Goal: Find specific page/section: Find specific page/section

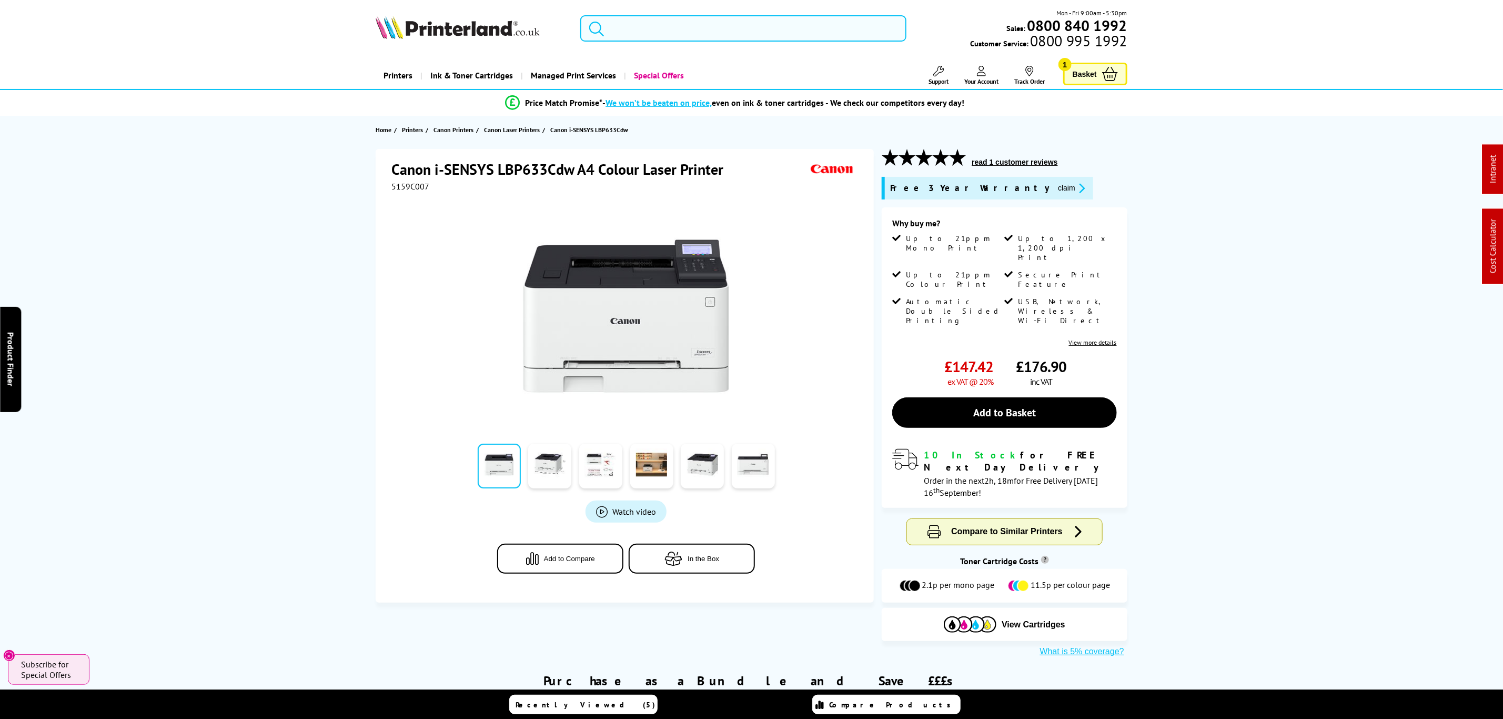
drag, startPoint x: 666, startPoint y: 28, endPoint x: 688, endPoint y: 44, distance: 27.2
click at [666, 28] on input "search" at bounding box center [743, 28] width 326 height 26
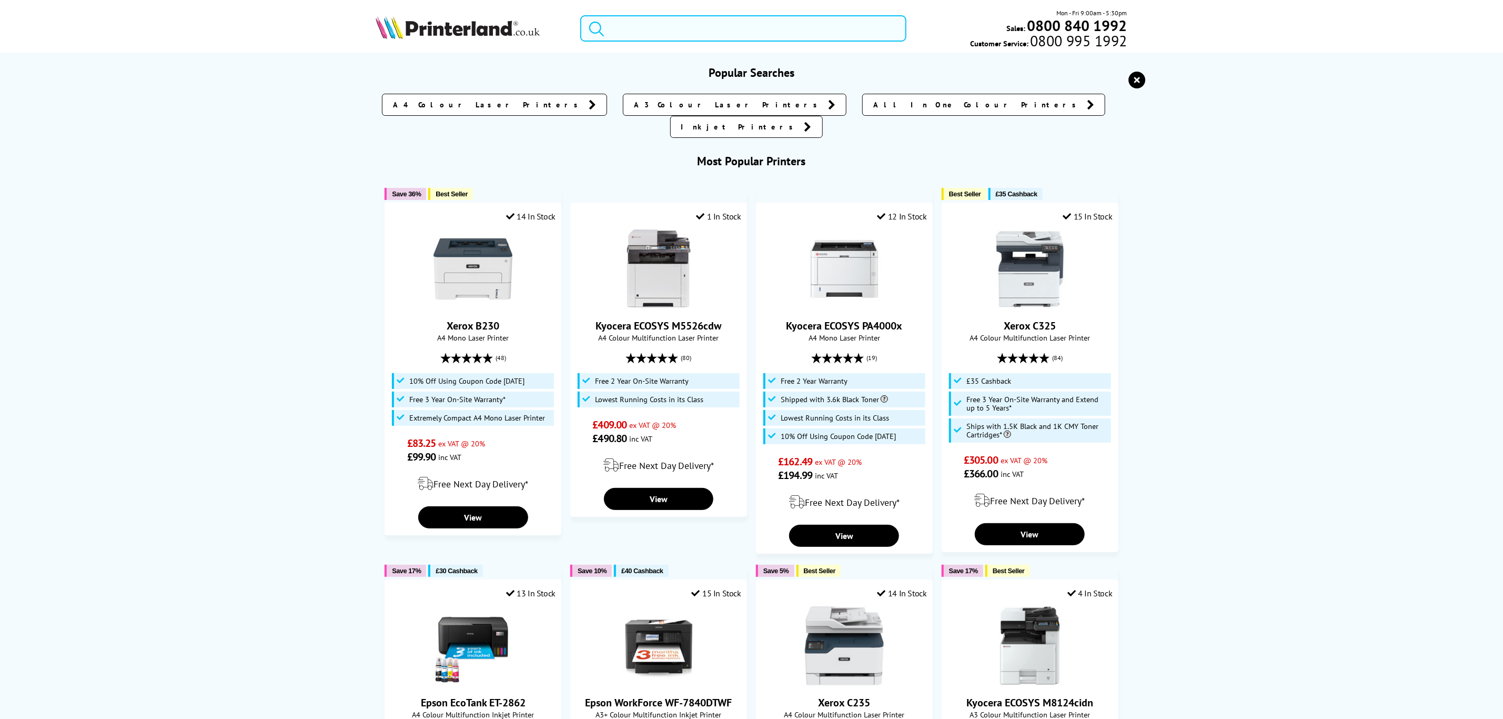
paste input "4RA83F"
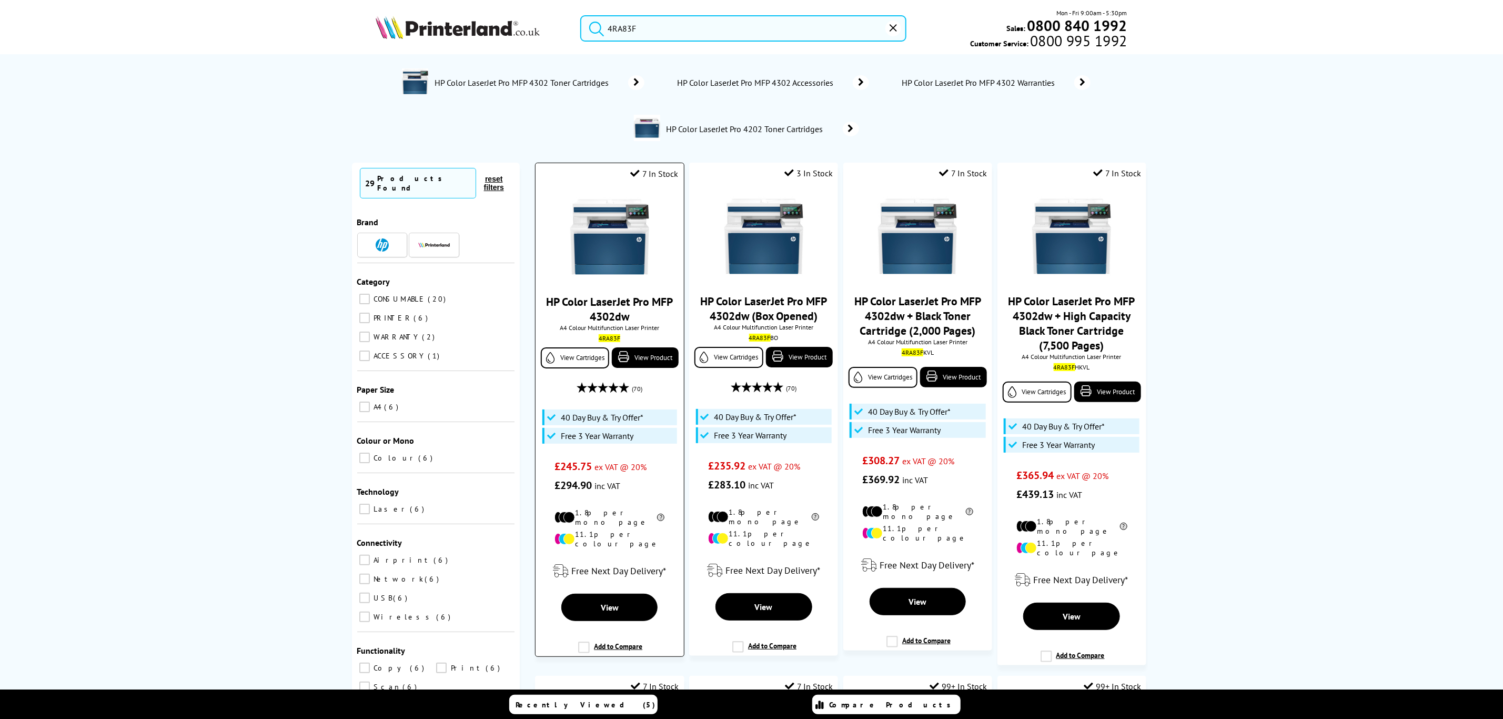
type input "4RA83F"
click at [630, 225] on img at bounding box center [609, 236] width 79 height 79
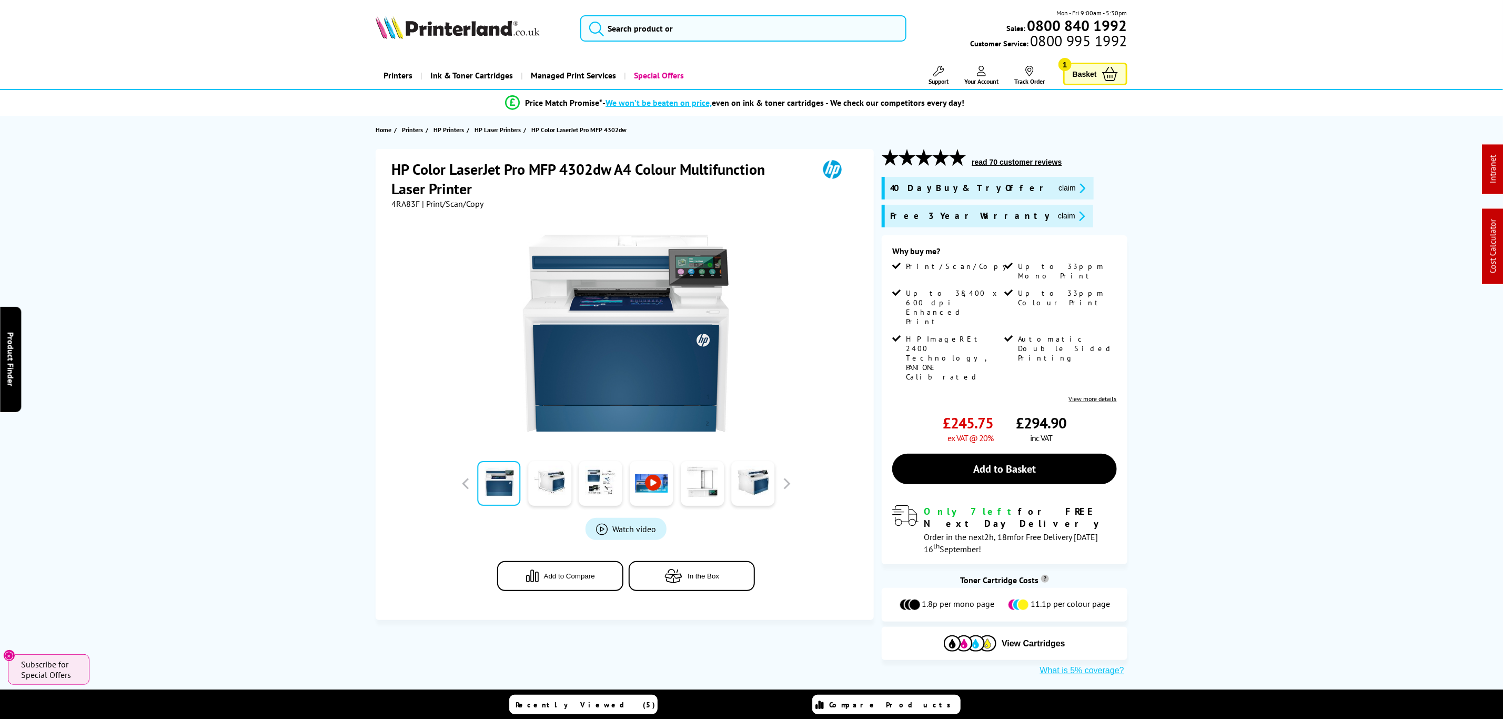
click at [1, 360] on link "Product Finder Hide x" at bounding box center [10, 359] width 21 height 105
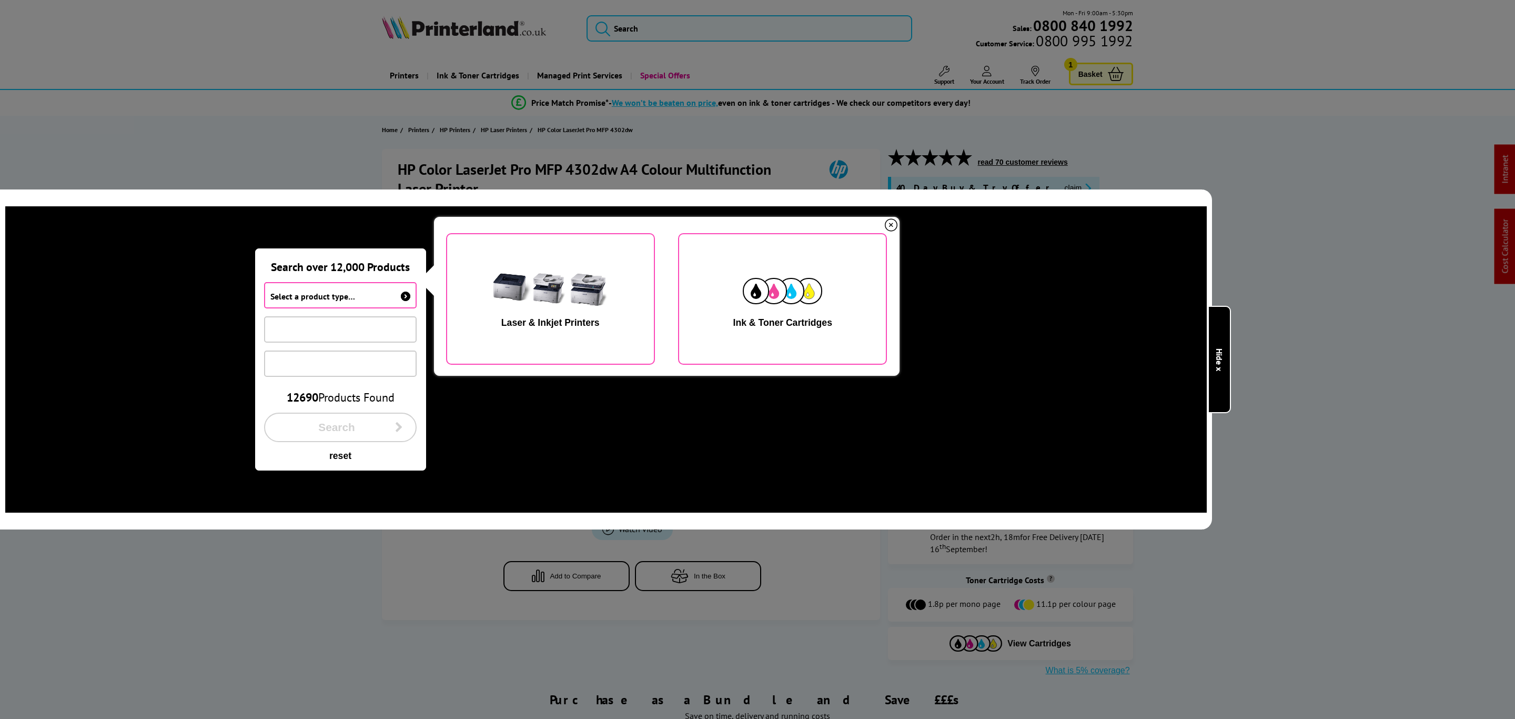
click at [1214, 370] on link "Product Finder Hide x" at bounding box center [1219, 359] width 23 height 107
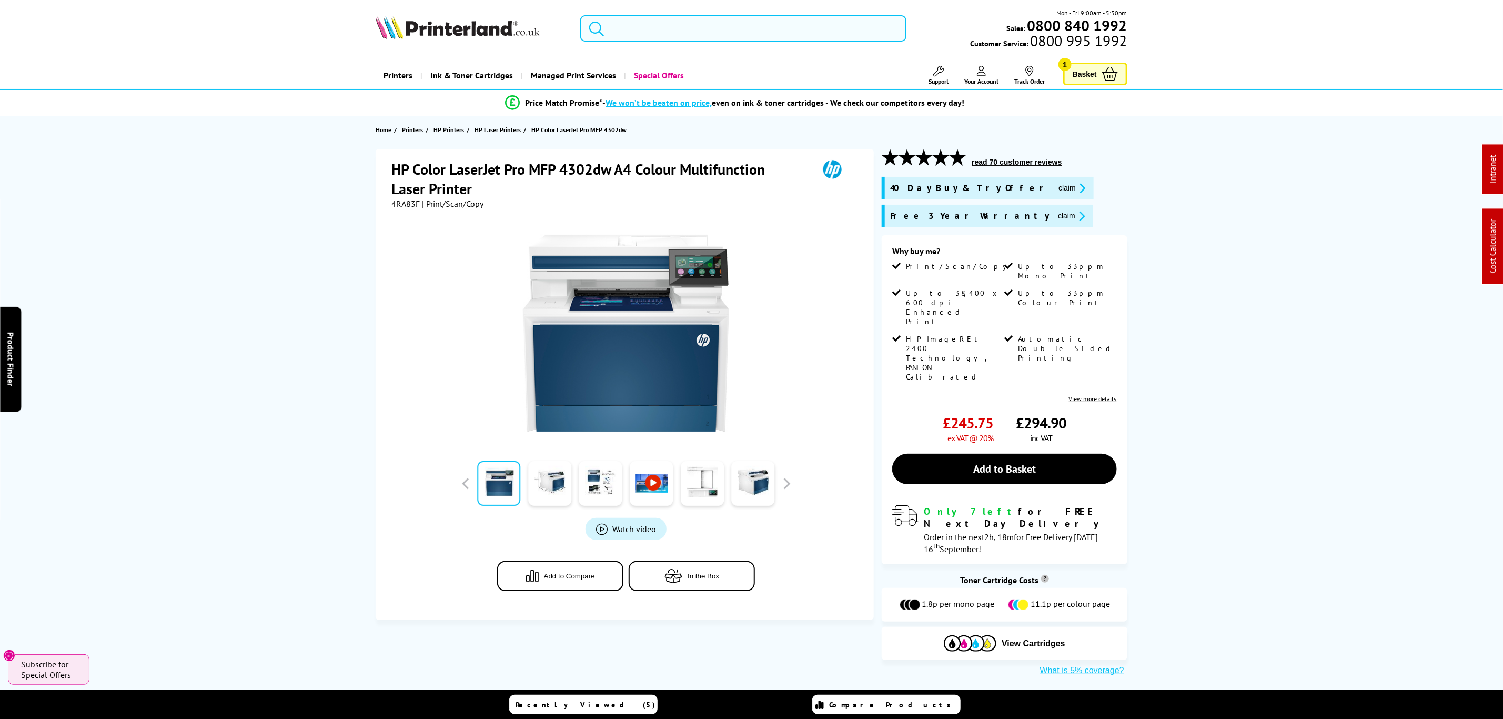
click at [702, 21] on input "search" at bounding box center [743, 28] width 326 height 26
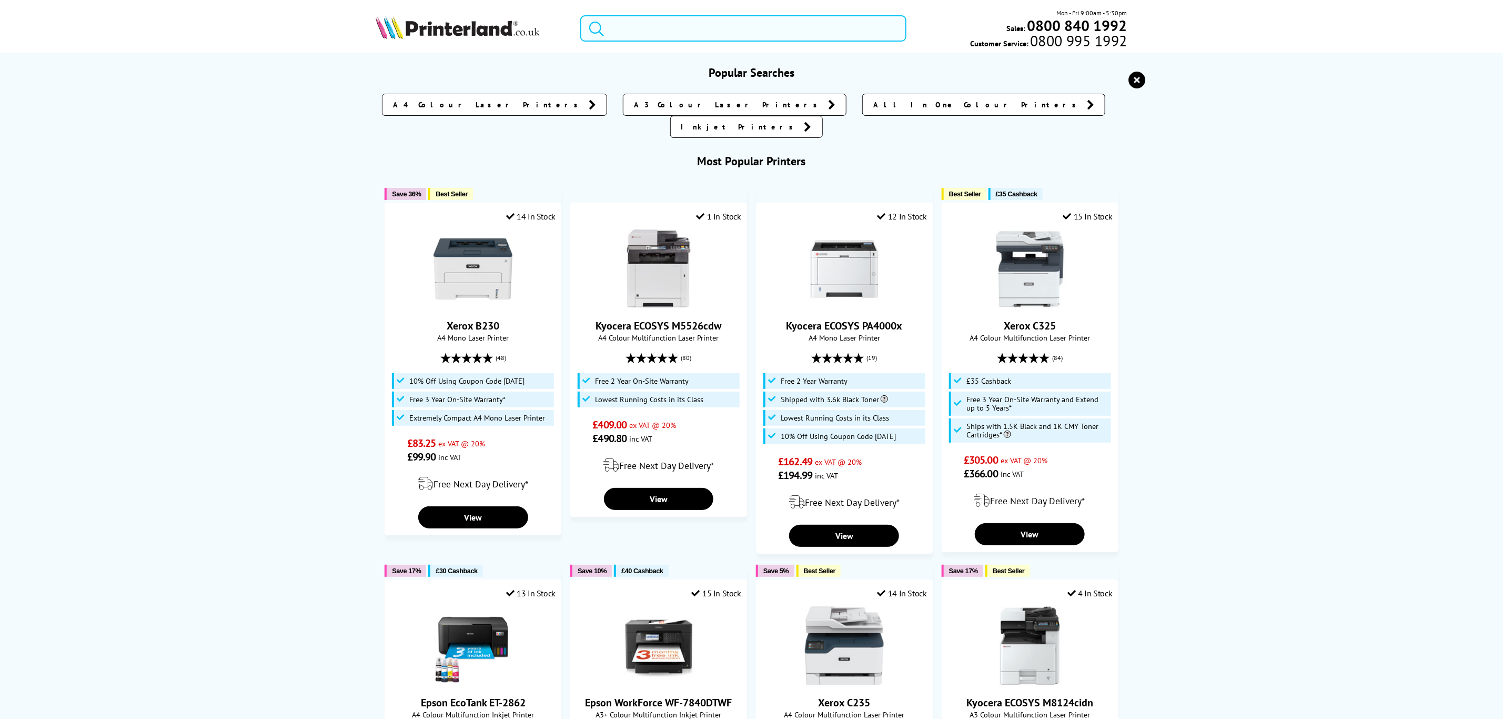
paste input "4RA88F"
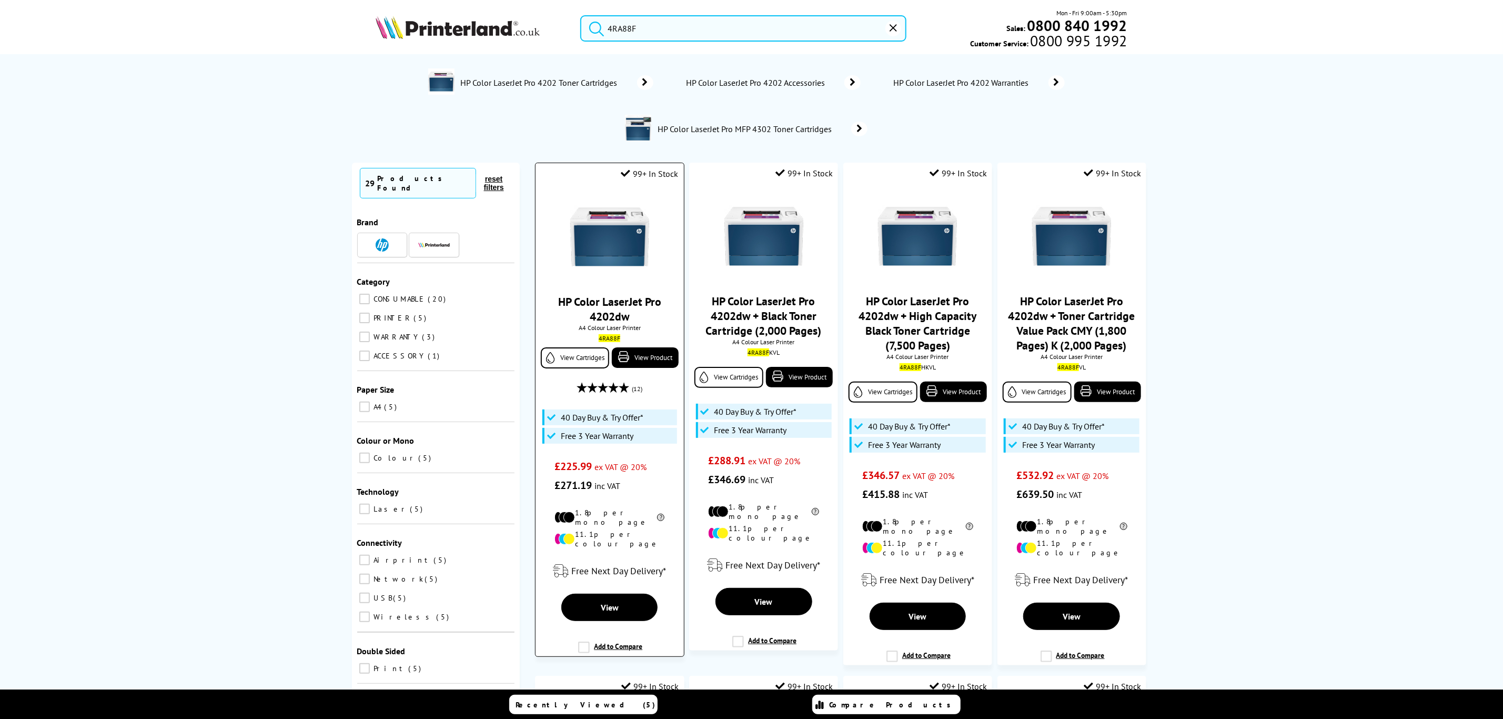
type input "4RA88F"
click at [599, 237] on img at bounding box center [609, 236] width 79 height 79
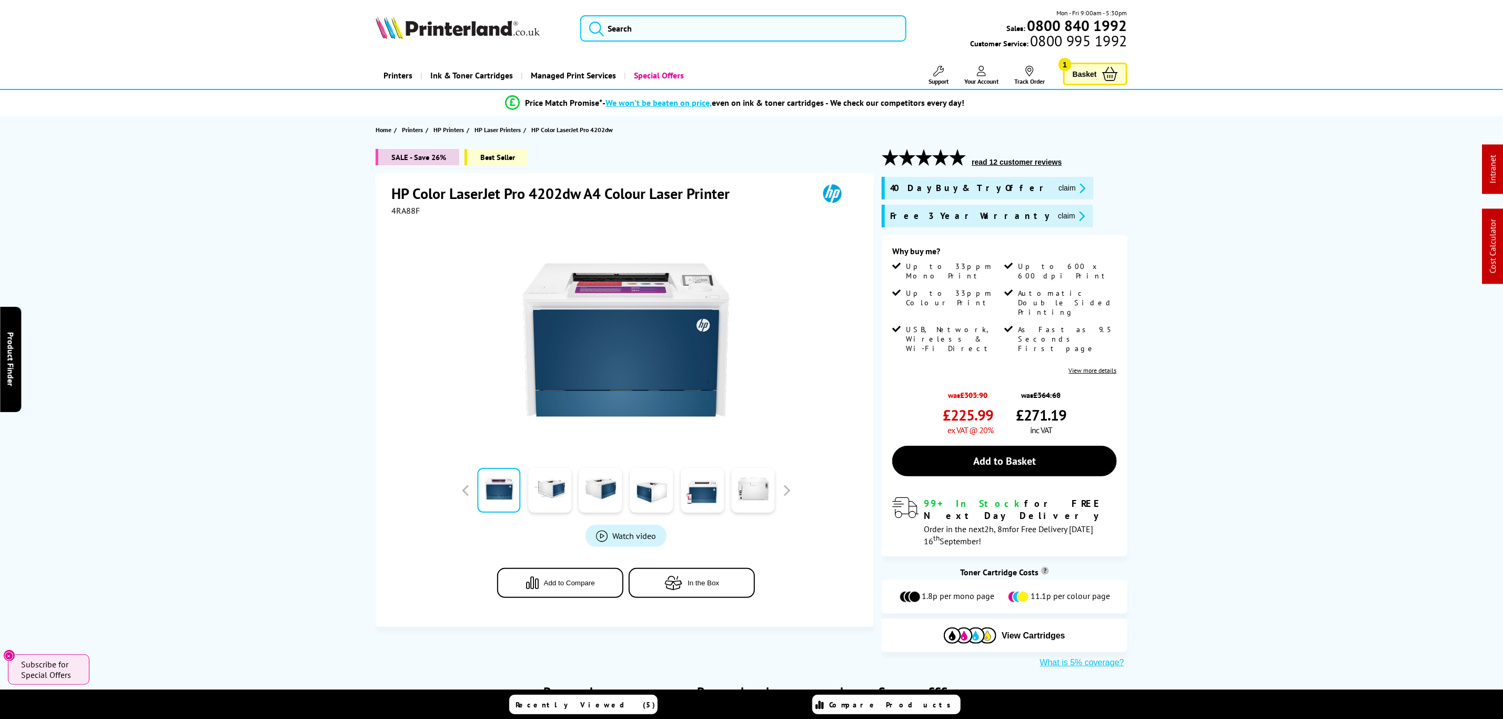
drag, startPoint x: 182, startPoint y: 521, endPoint x: 160, endPoint y: 32, distance: 489.8
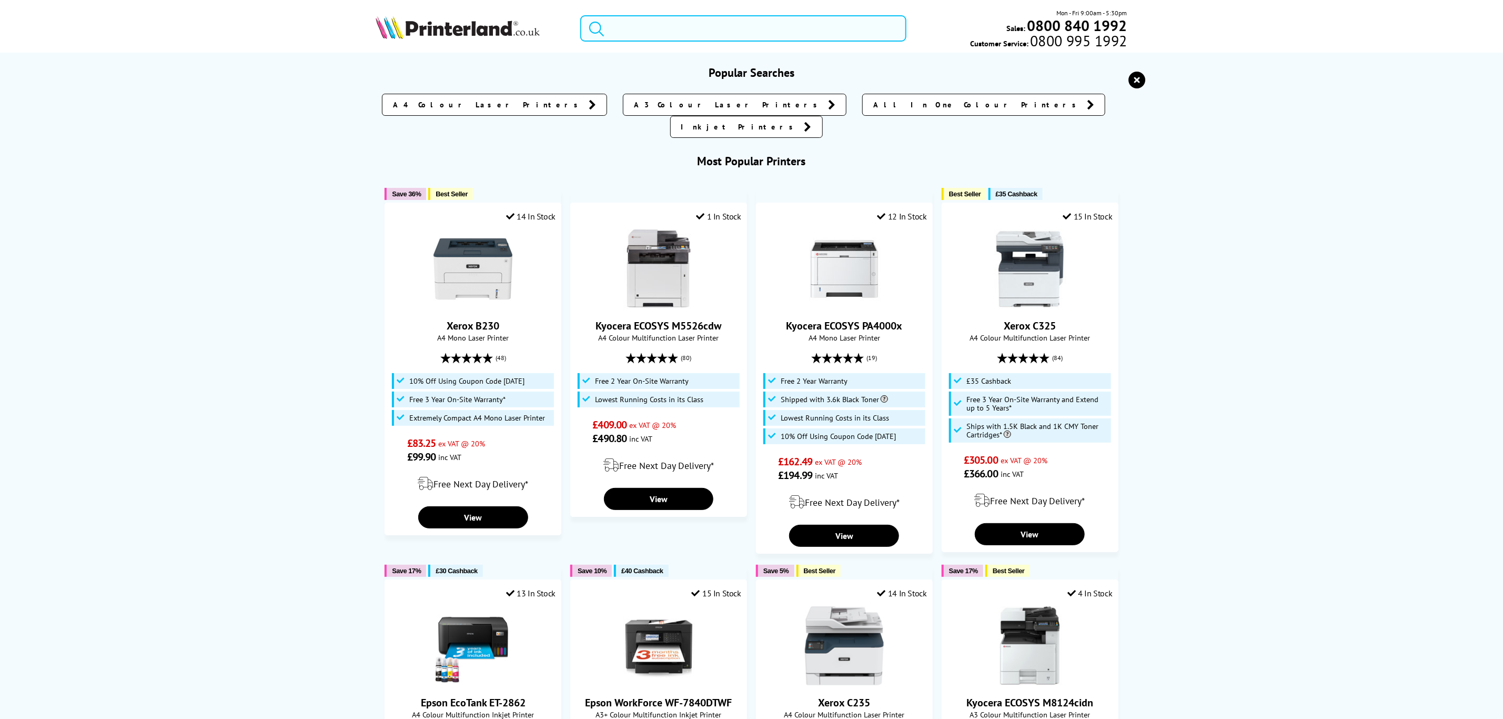
click at [827, 31] on input "search" at bounding box center [743, 28] width 326 height 26
paste input "7PS84A"
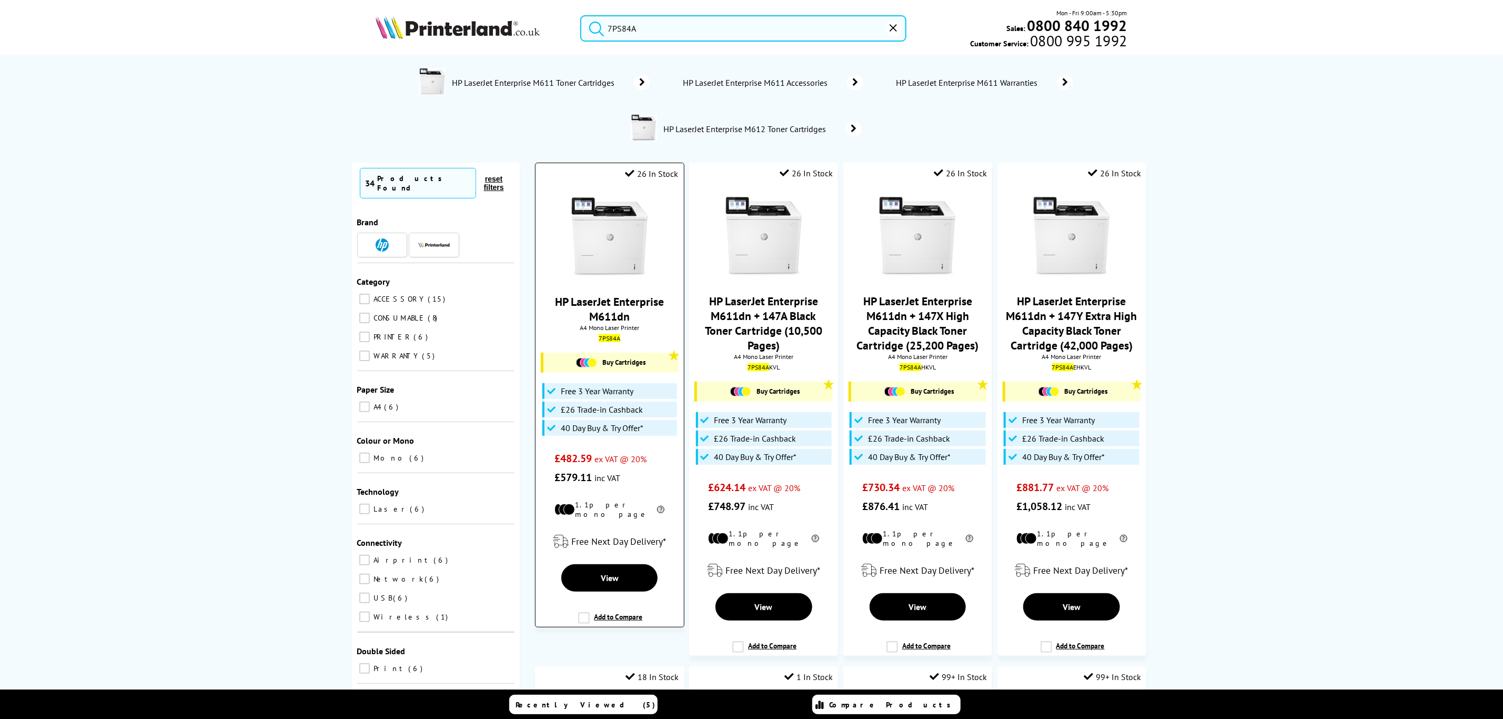
type input "7PS84A"
click at [584, 261] on img at bounding box center [609, 236] width 79 height 79
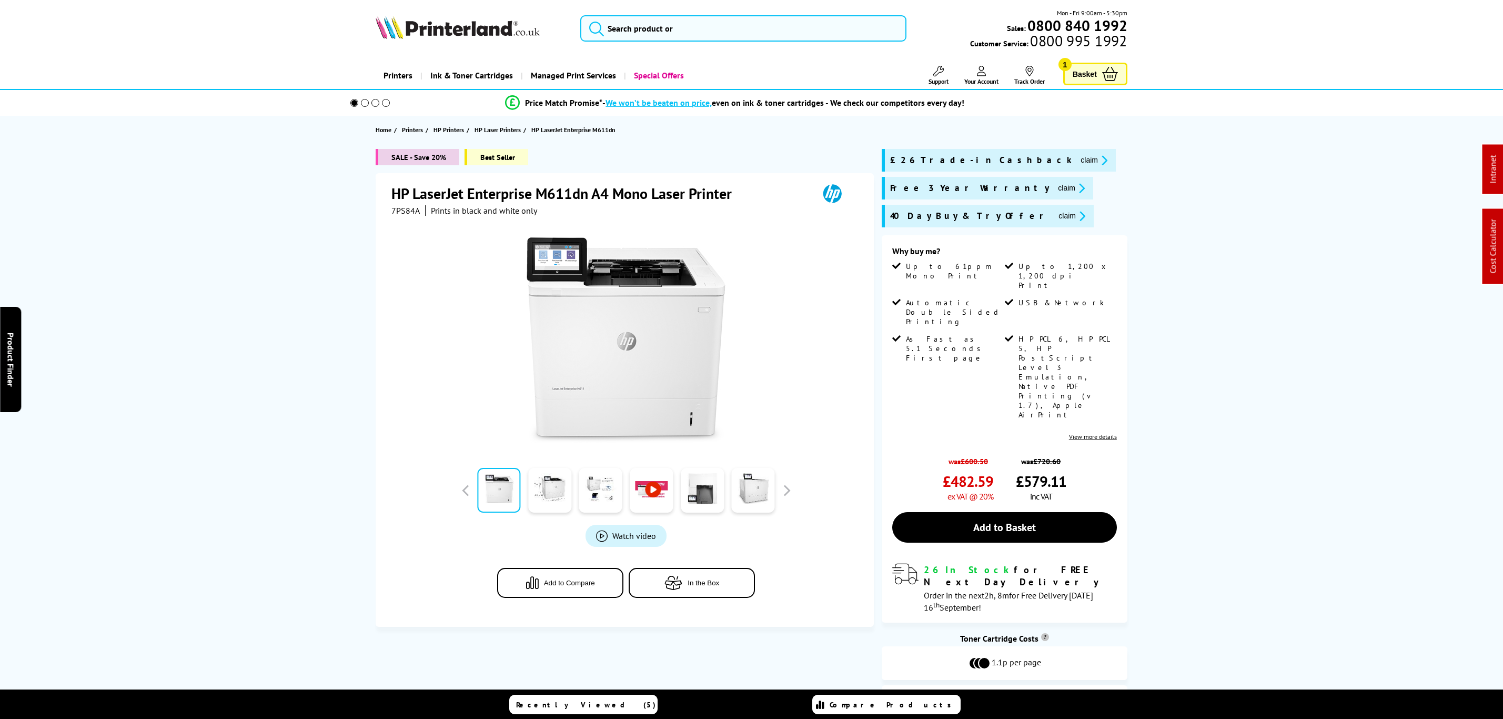
click at [359, 196] on div "SALE - Save 20% Best Seller HP LaserJet Enterprise M611dn A4 Mono Laser Printer…" at bounding box center [752, 442] width 842 height 586
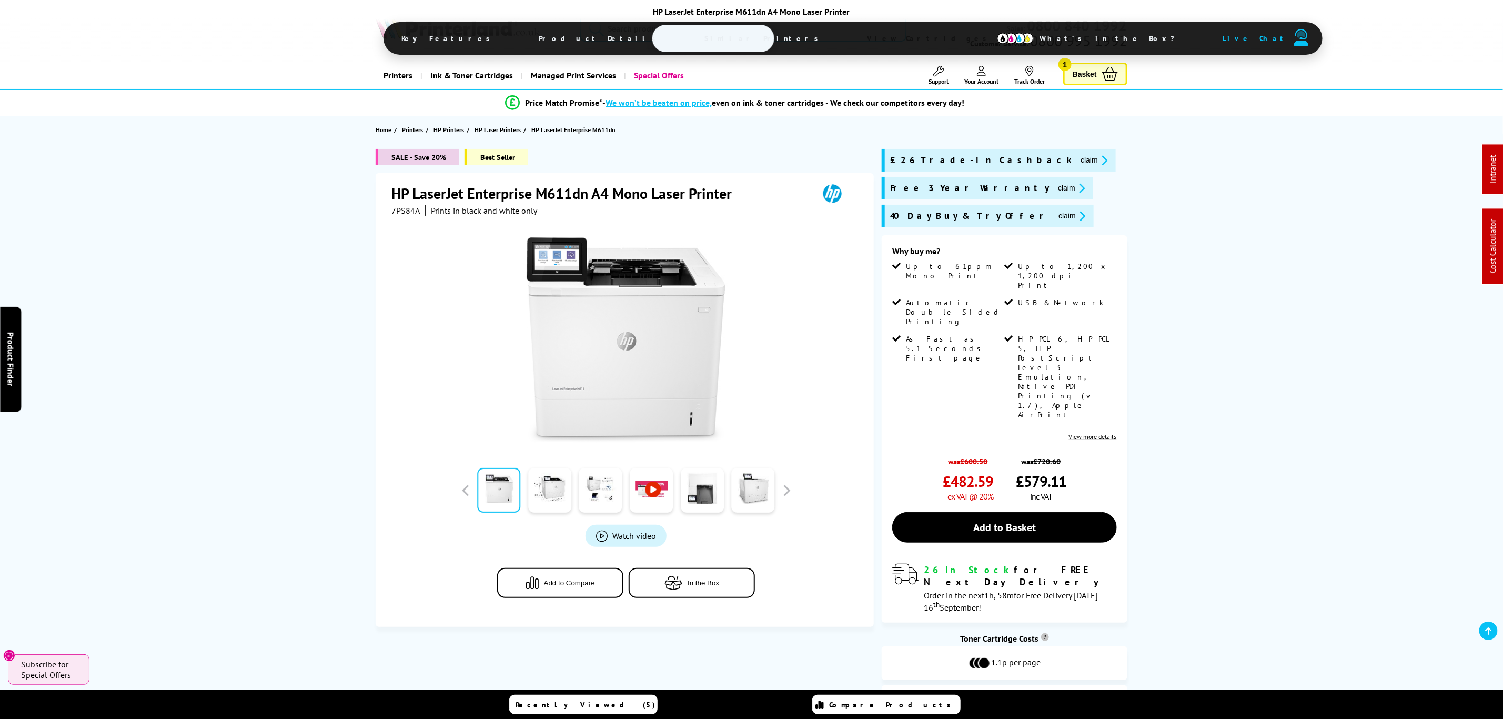
drag, startPoint x: 1217, startPoint y: 294, endPoint x: 1135, endPoint y: -17, distance: 321.2
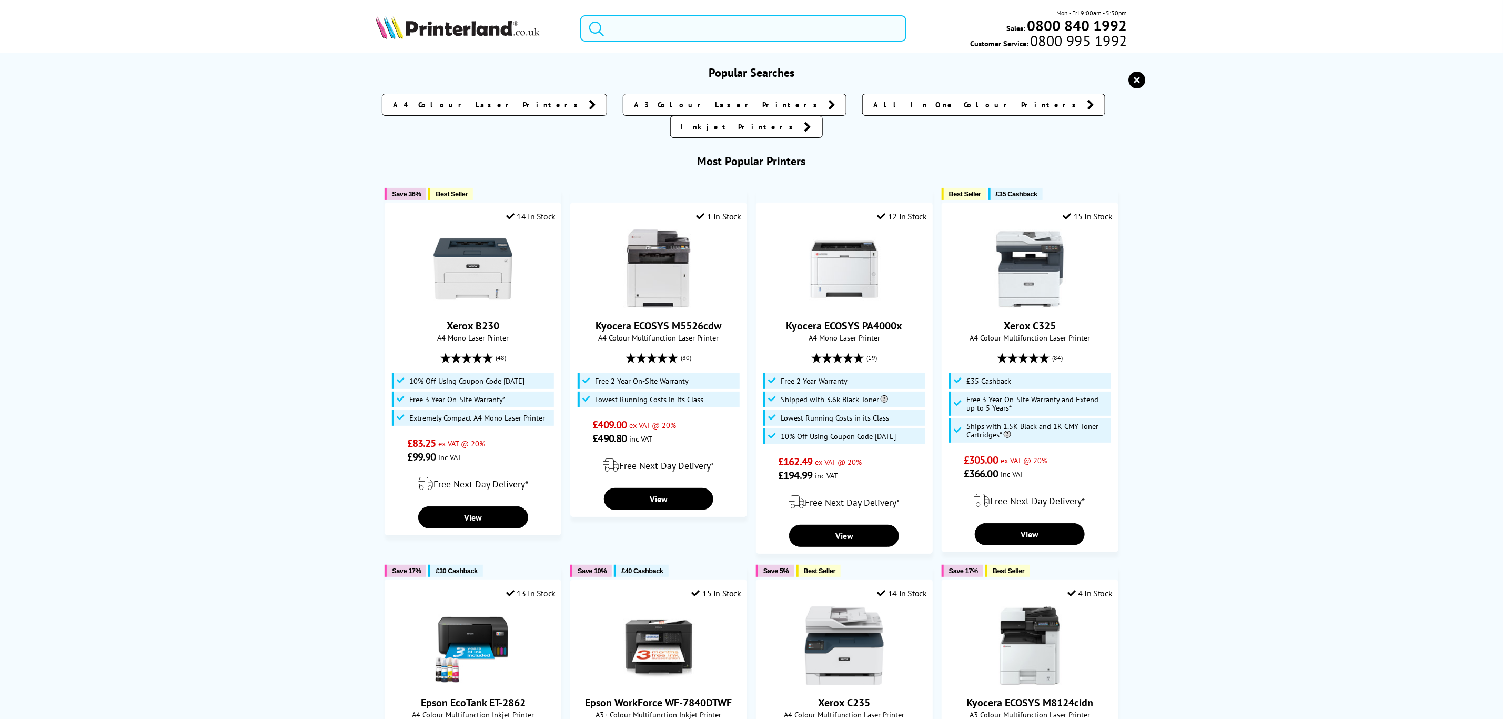
click at [792, 34] on input "search" at bounding box center [743, 28] width 326 height 26
click at [706, 39] on input "search" at bounding box center [743, 28] width 326 height 26
paste input "4RA83F"
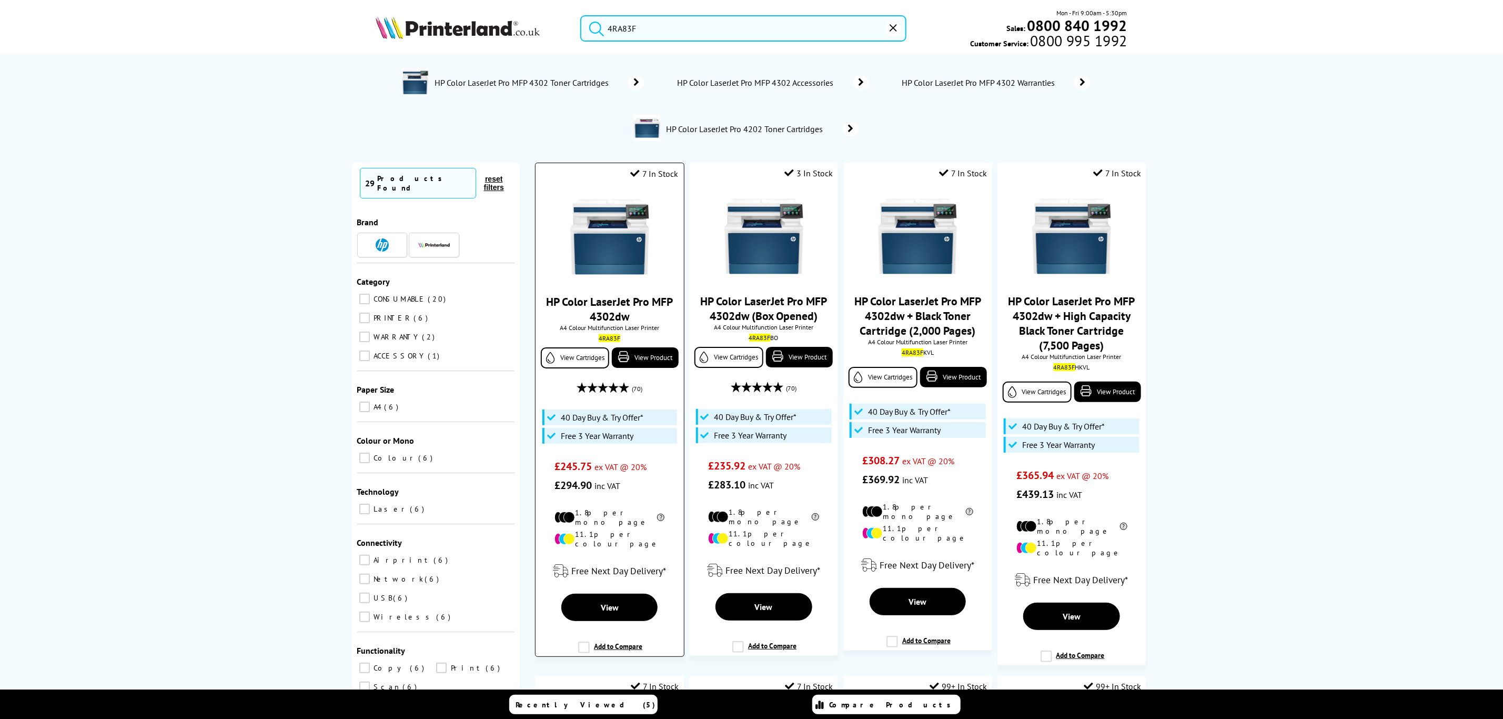
type input "4RA83F"
click at [629, 251] on img at bounding box center [609, 236] width 79 height 79
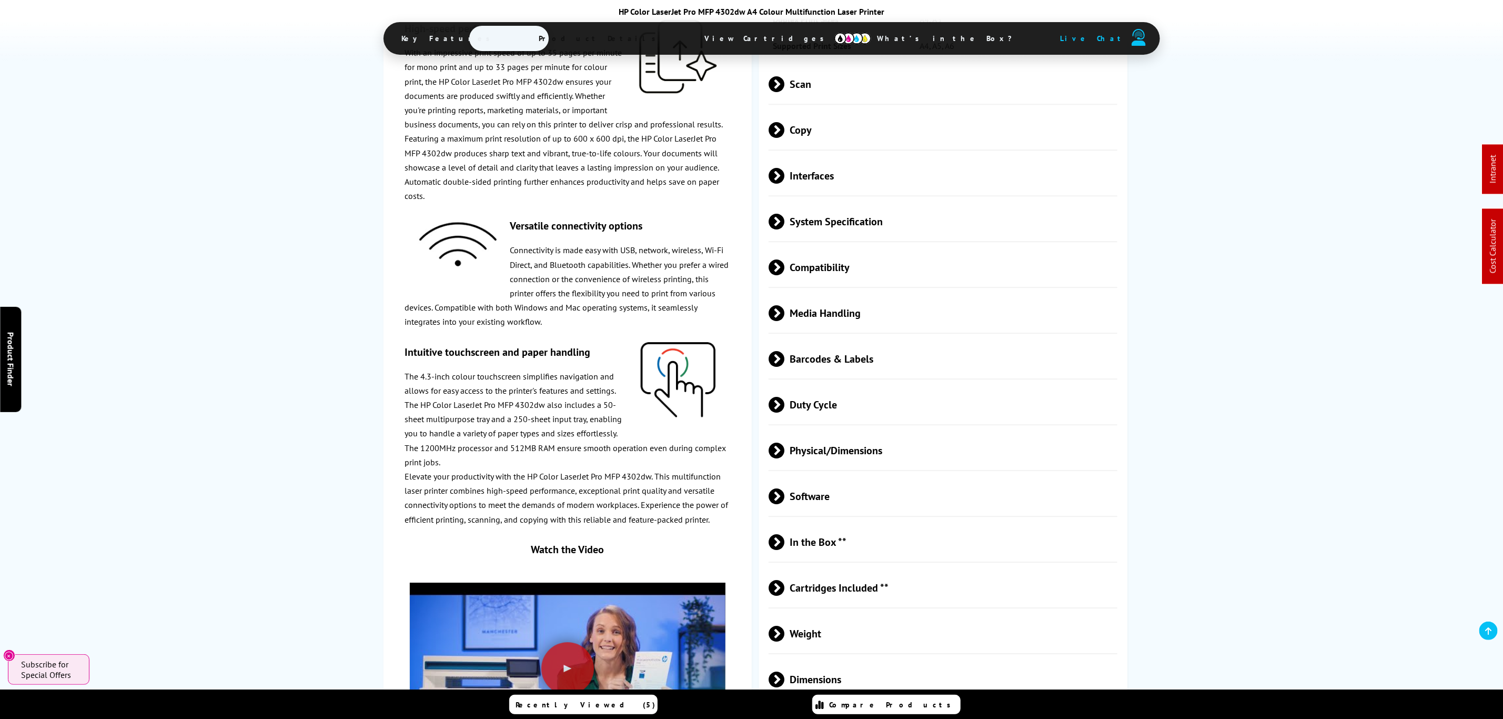
scroll to position [2920, 0]
